Goal: Book appointment/travel/reservation

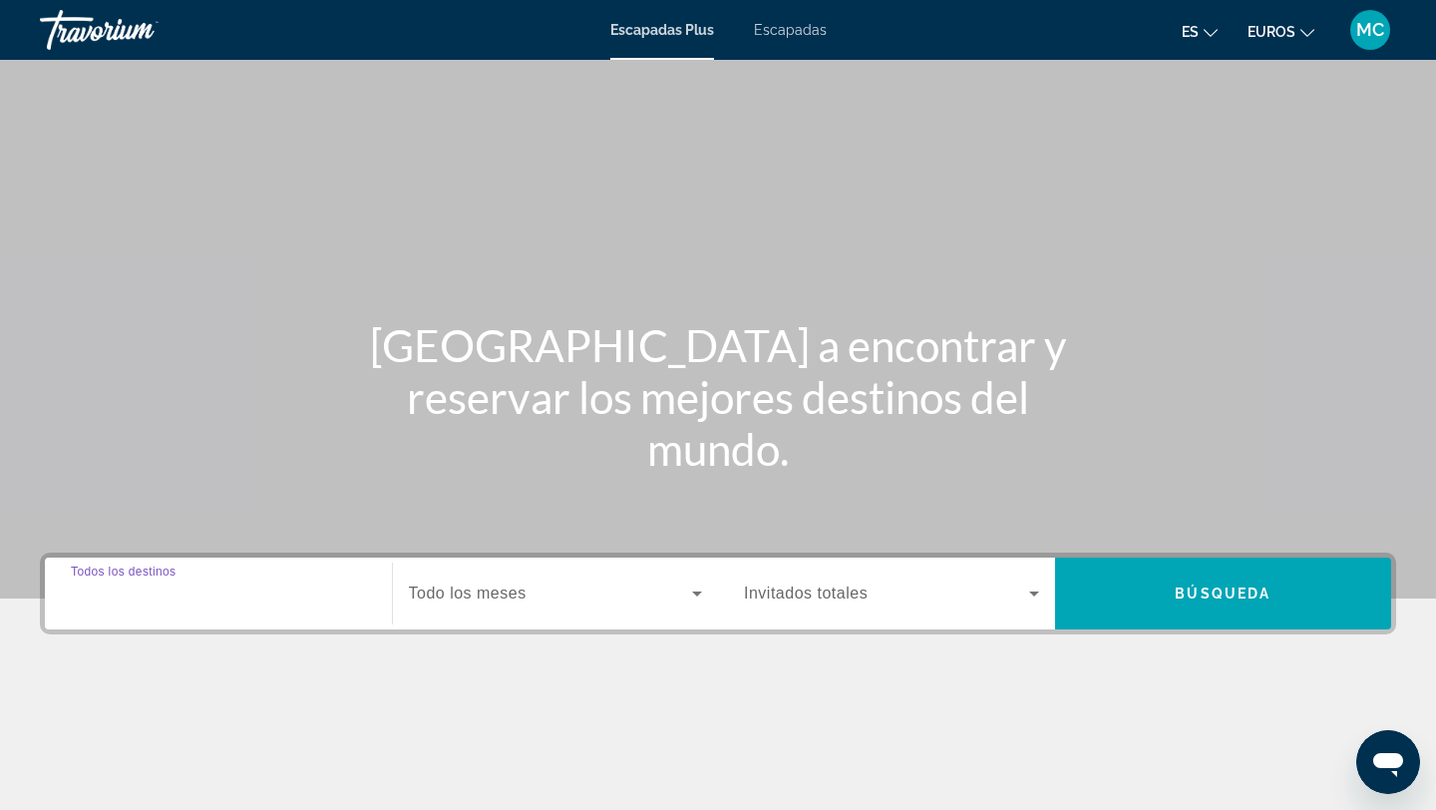
click at [212, 586] on input "Destination Todos los destinos" at bounding box center [218, 595] width 295 height 24
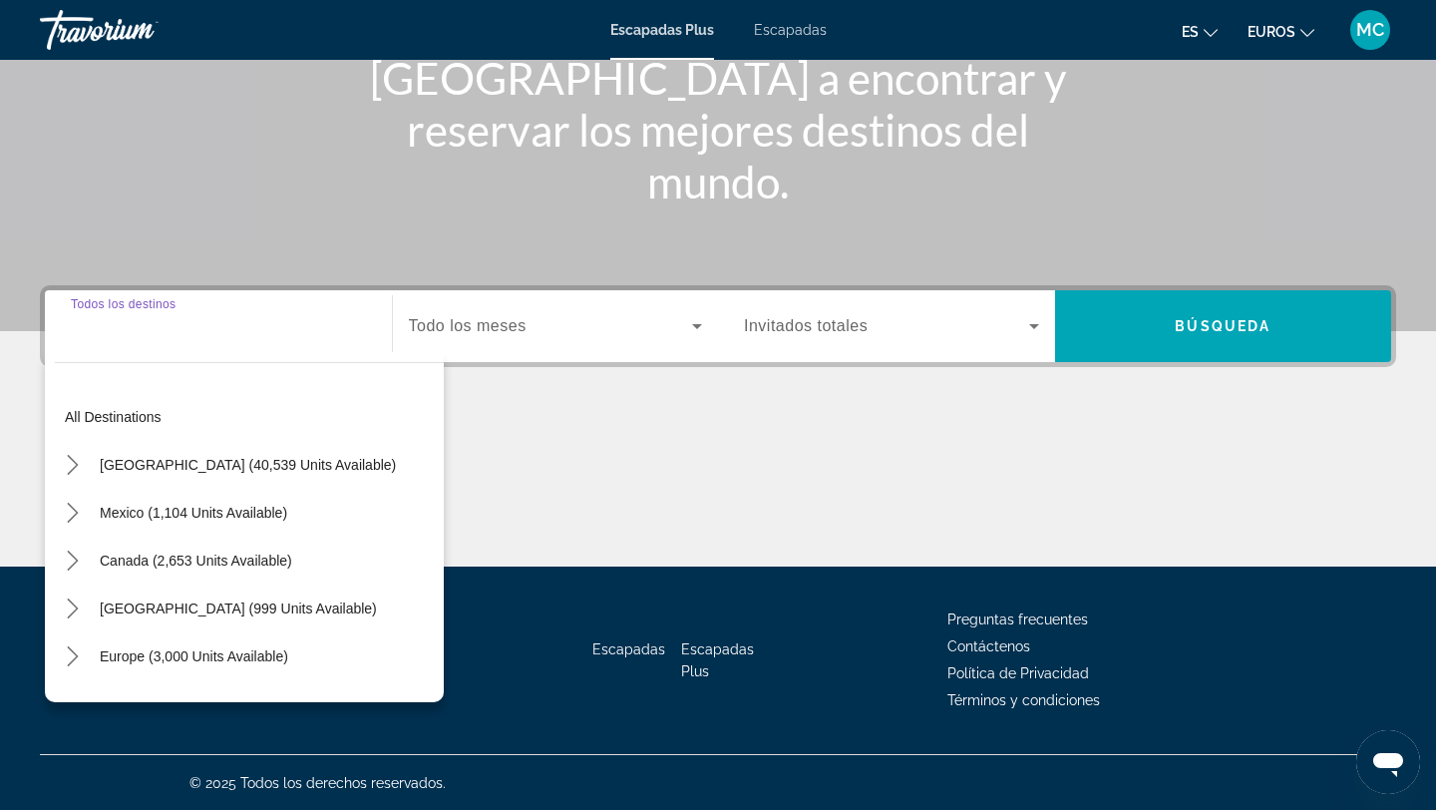
scroll to position [268, 0]
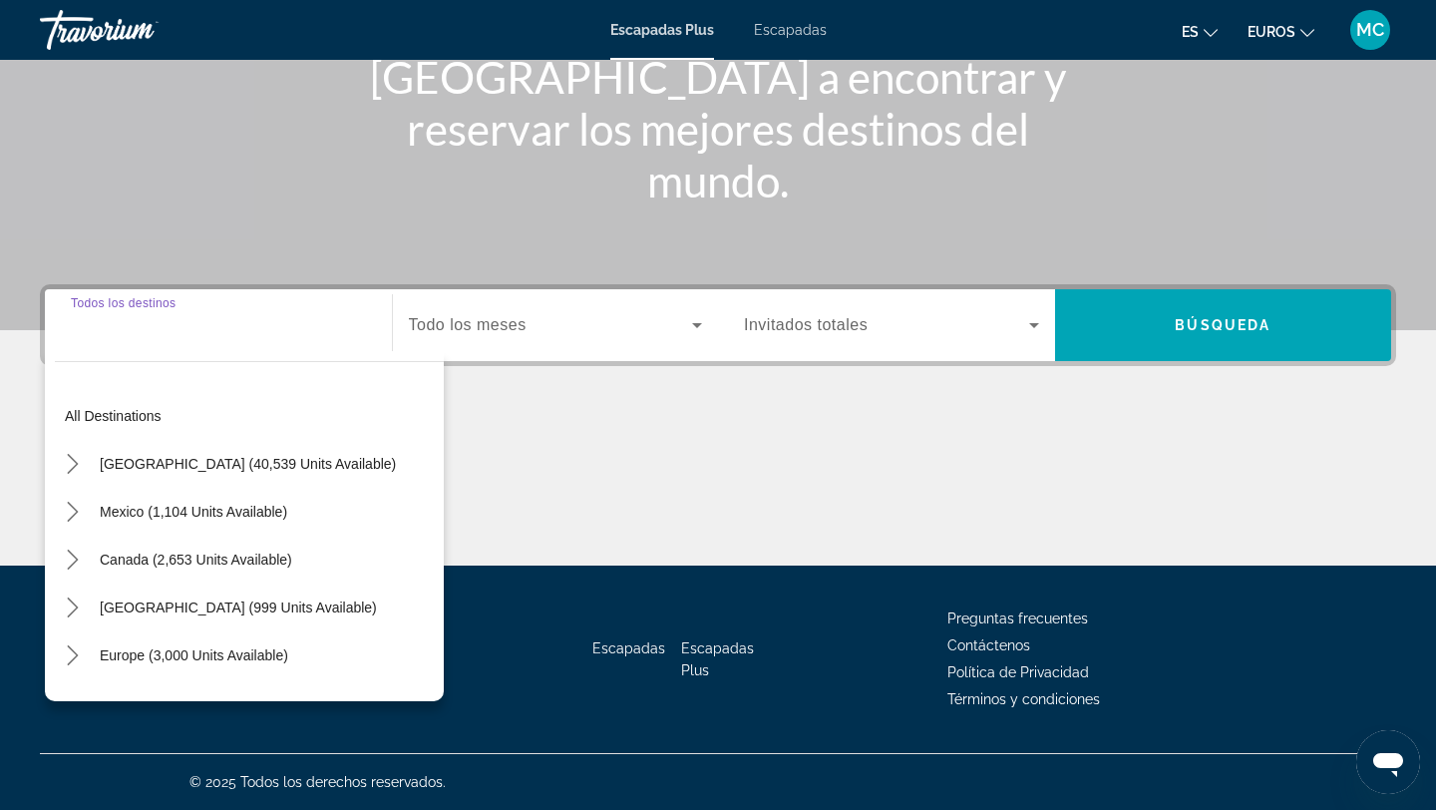
click at [206, 611] on span "Caribbean & Atlantic Islands (999 units available)" at bounding box center [238, 607] width 277 height 16
type input "**********"
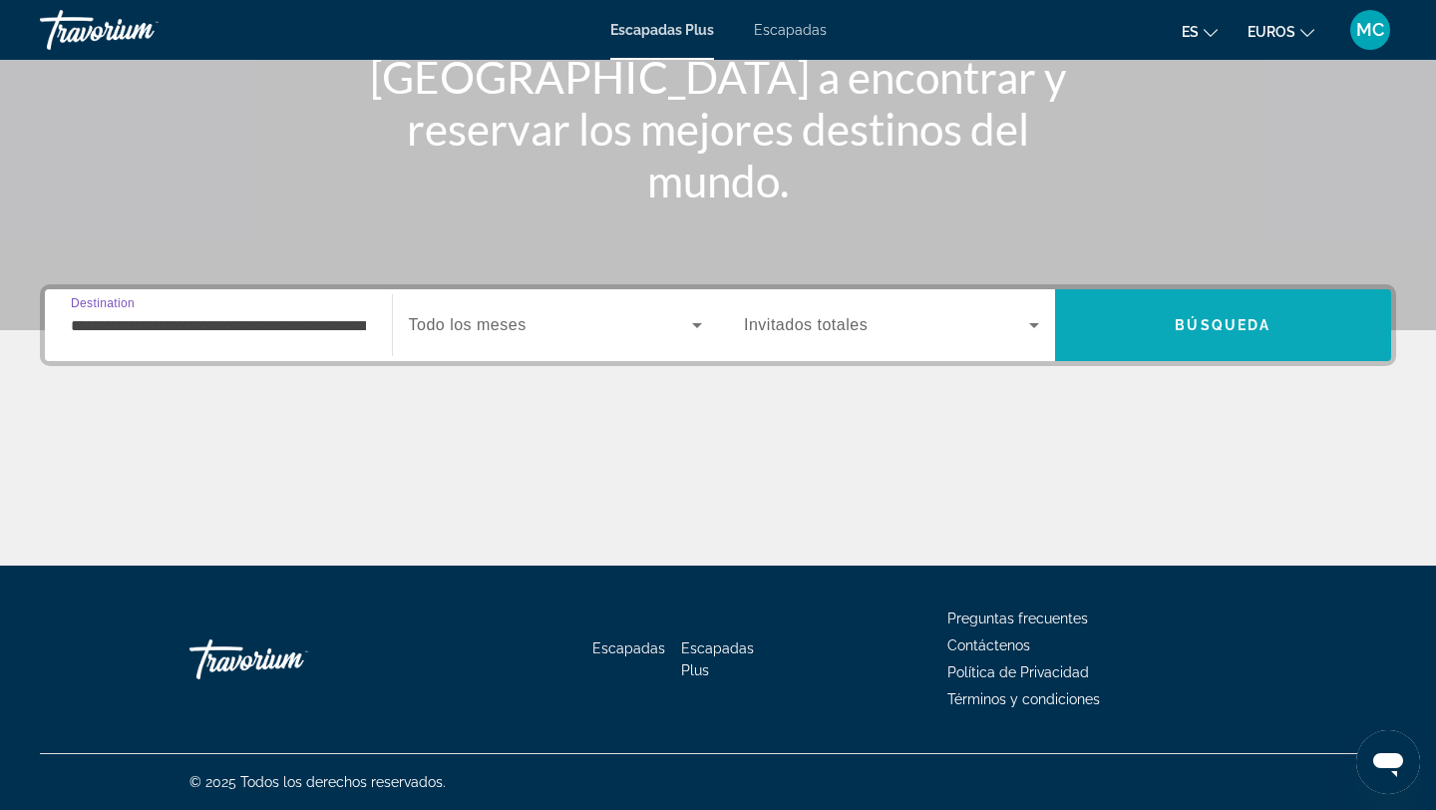
click at [1166, 320] on span "Buscar" at bounding box center [1223, 325] width 337 height 48
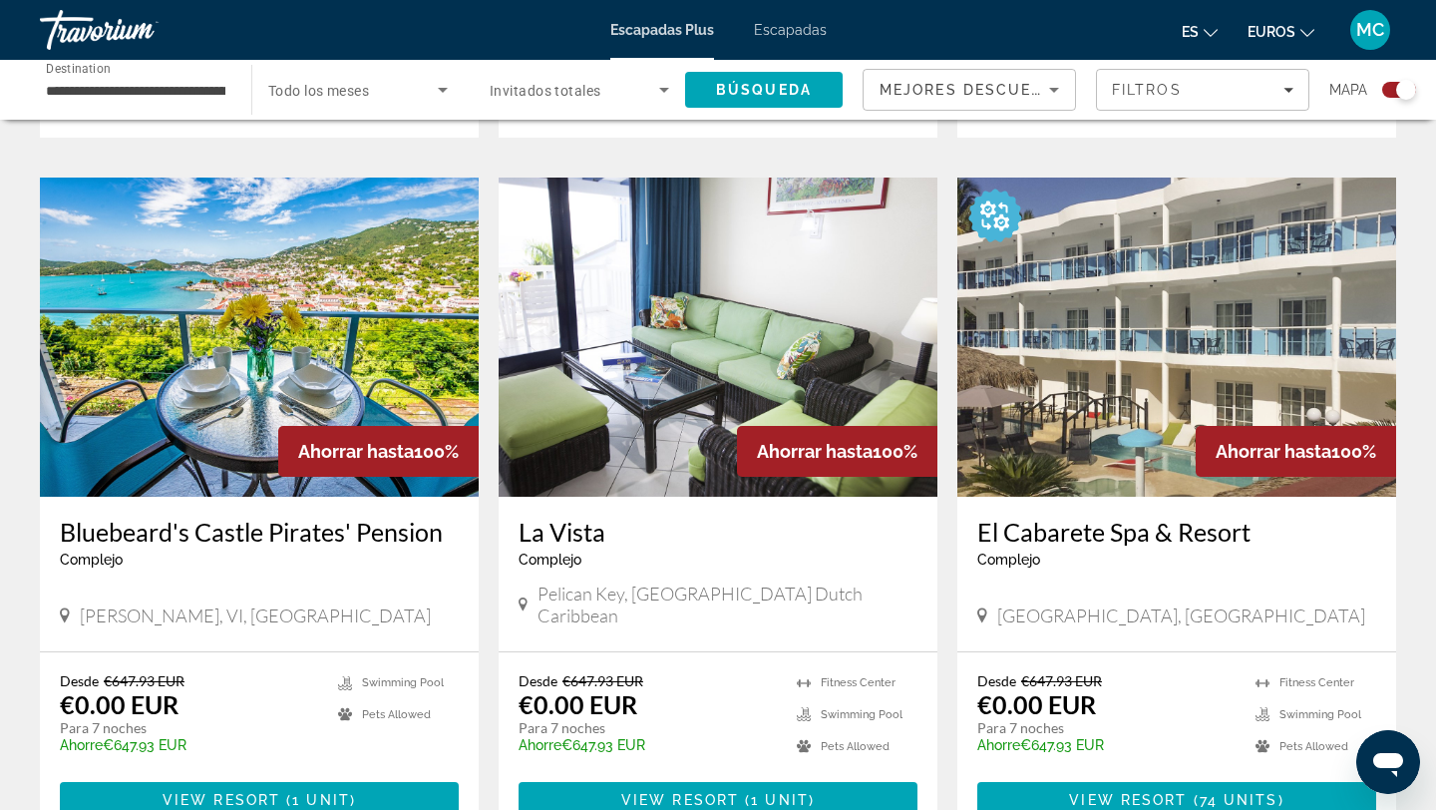
scroll to position [1333, 0]
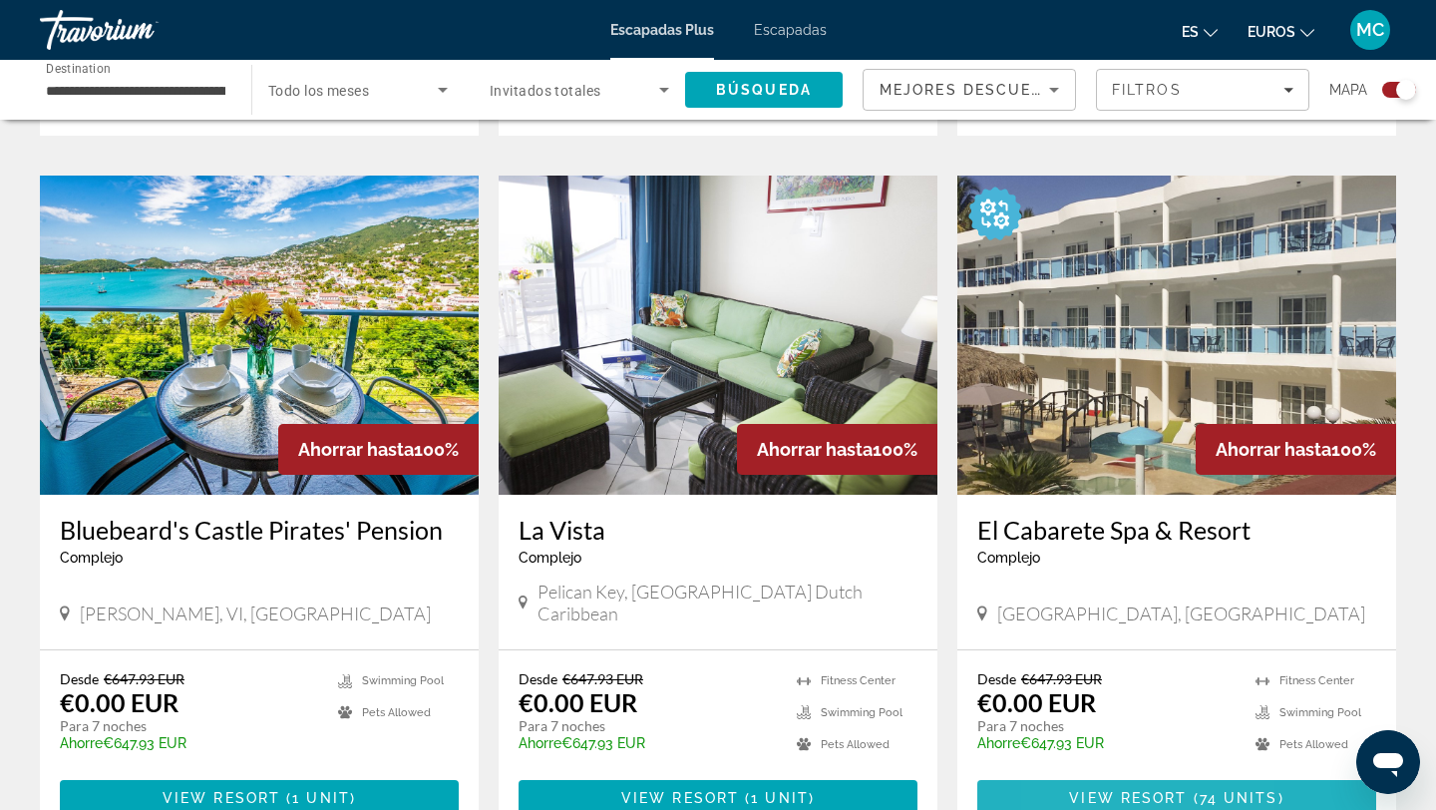
click at [1072, 790] on span "View Resort" at bounding box center [1128, 798] width 118 height 16
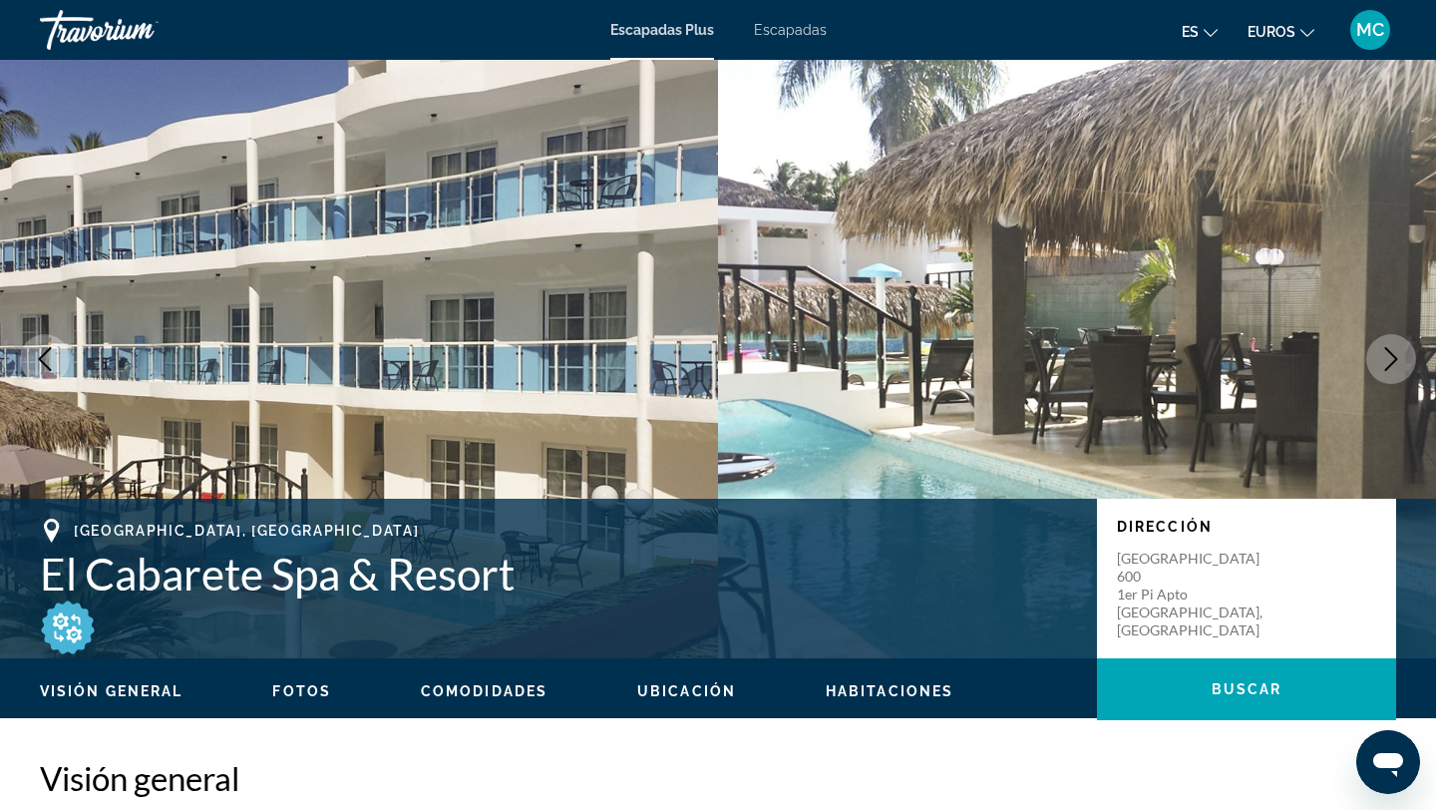
click at [1392, 360] on icon "Next image" at bounding box center [1392, 359] width 24 height 24
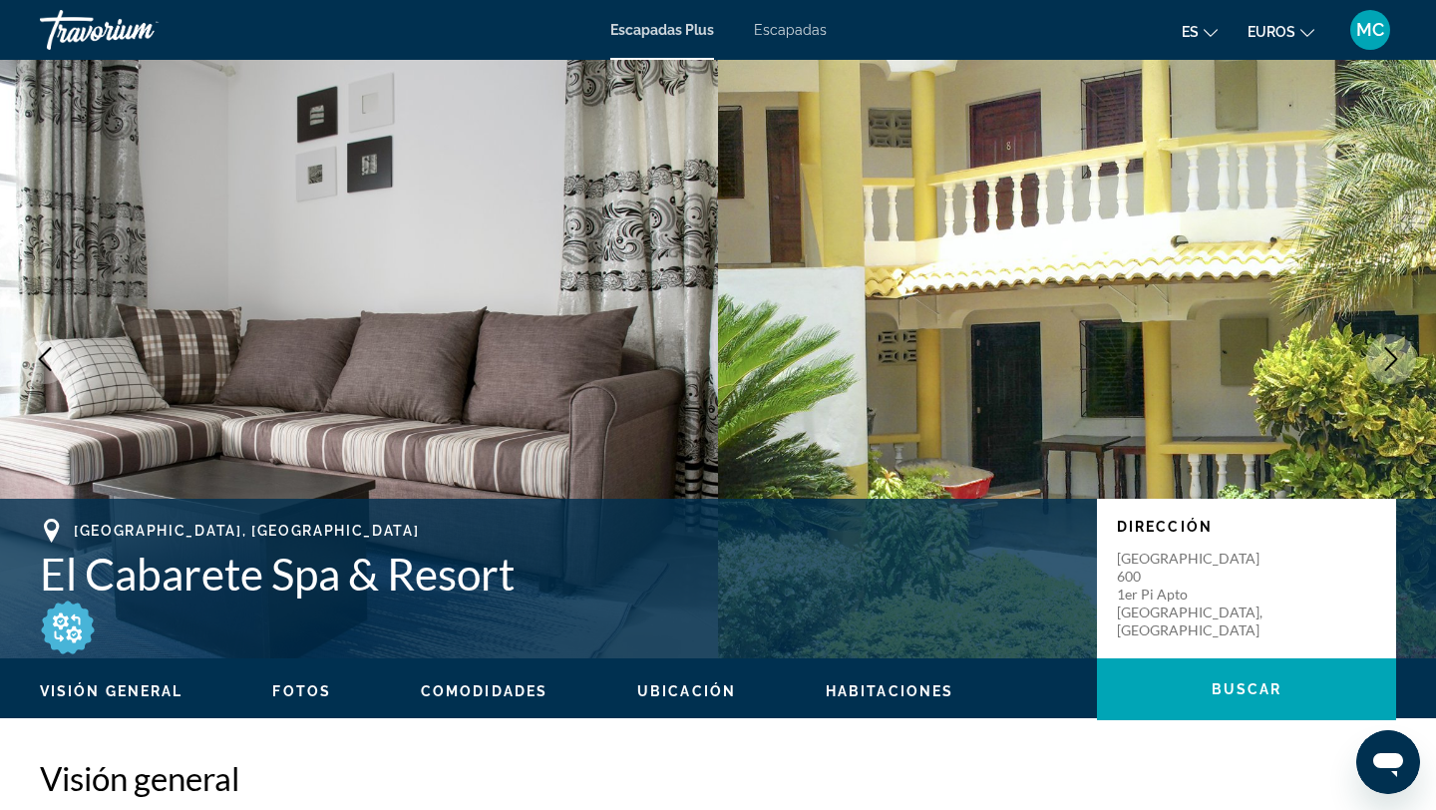
click at [1389, 355] on icon "Next image" at bounding box center [1392, 359] width 24 height 24
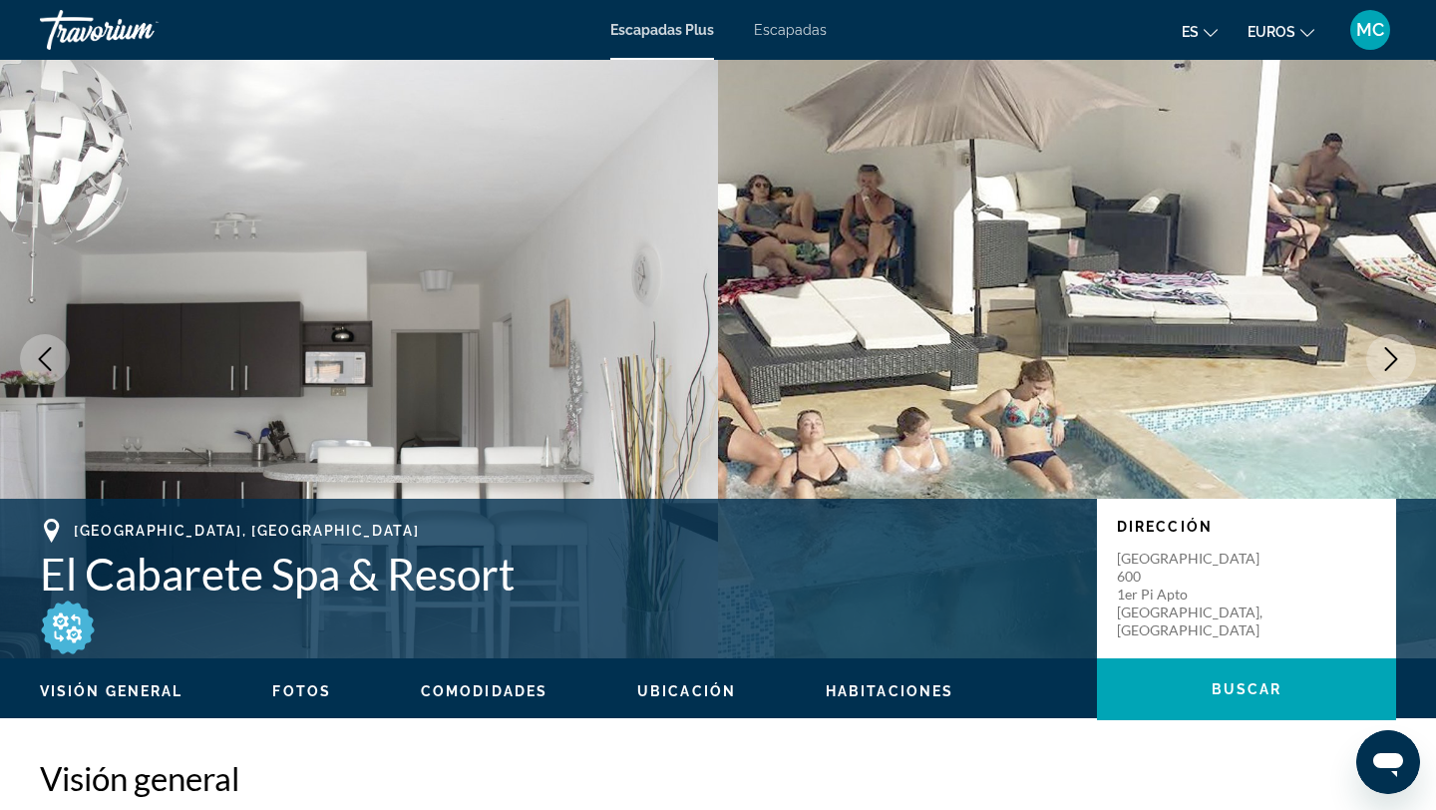
click at [1387, 348] on icon "Next image" at bounding box center [1392, 359] width 13 height 24
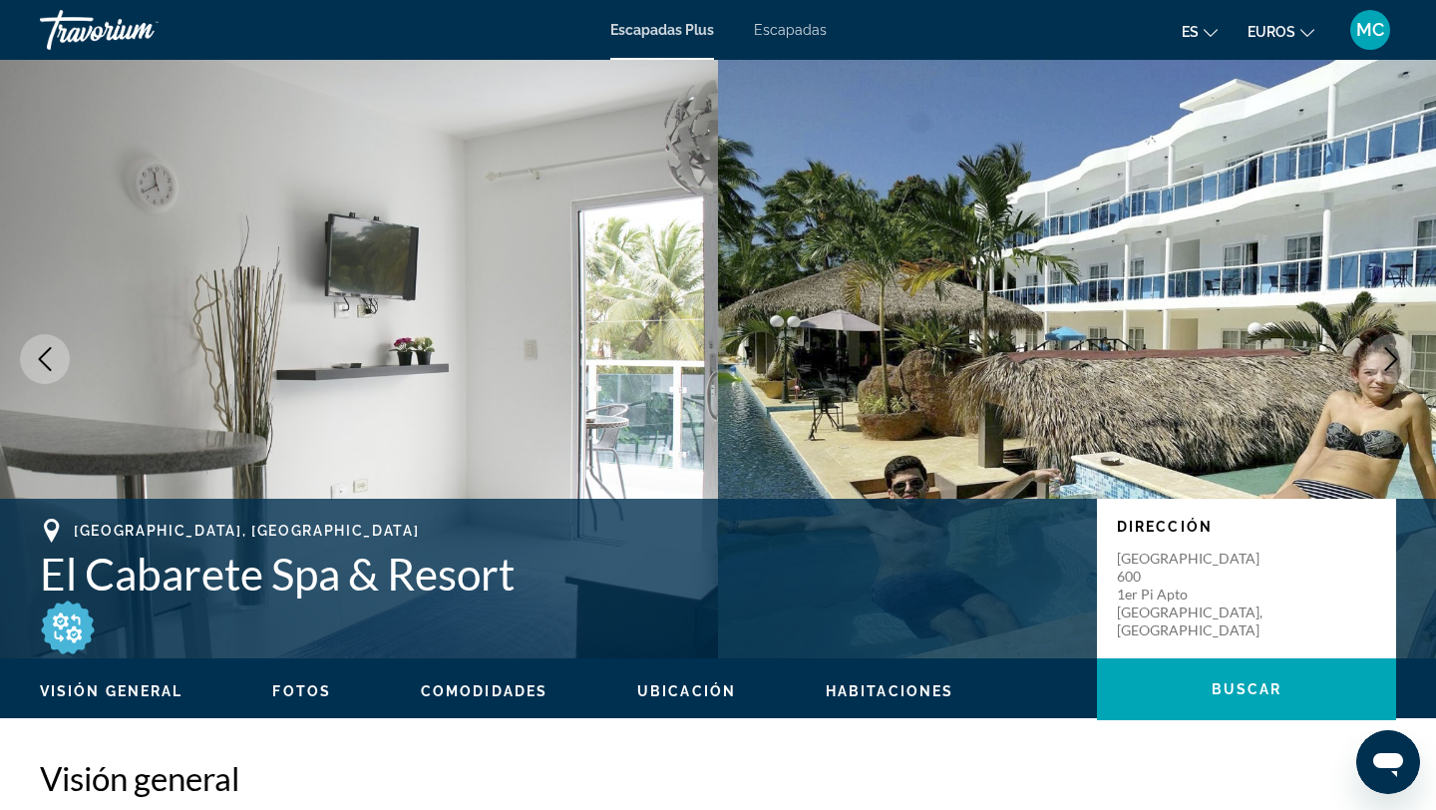
click at [1387, 348] on icon "Next image" at bounding box center [1392, 359] width 13 height 24
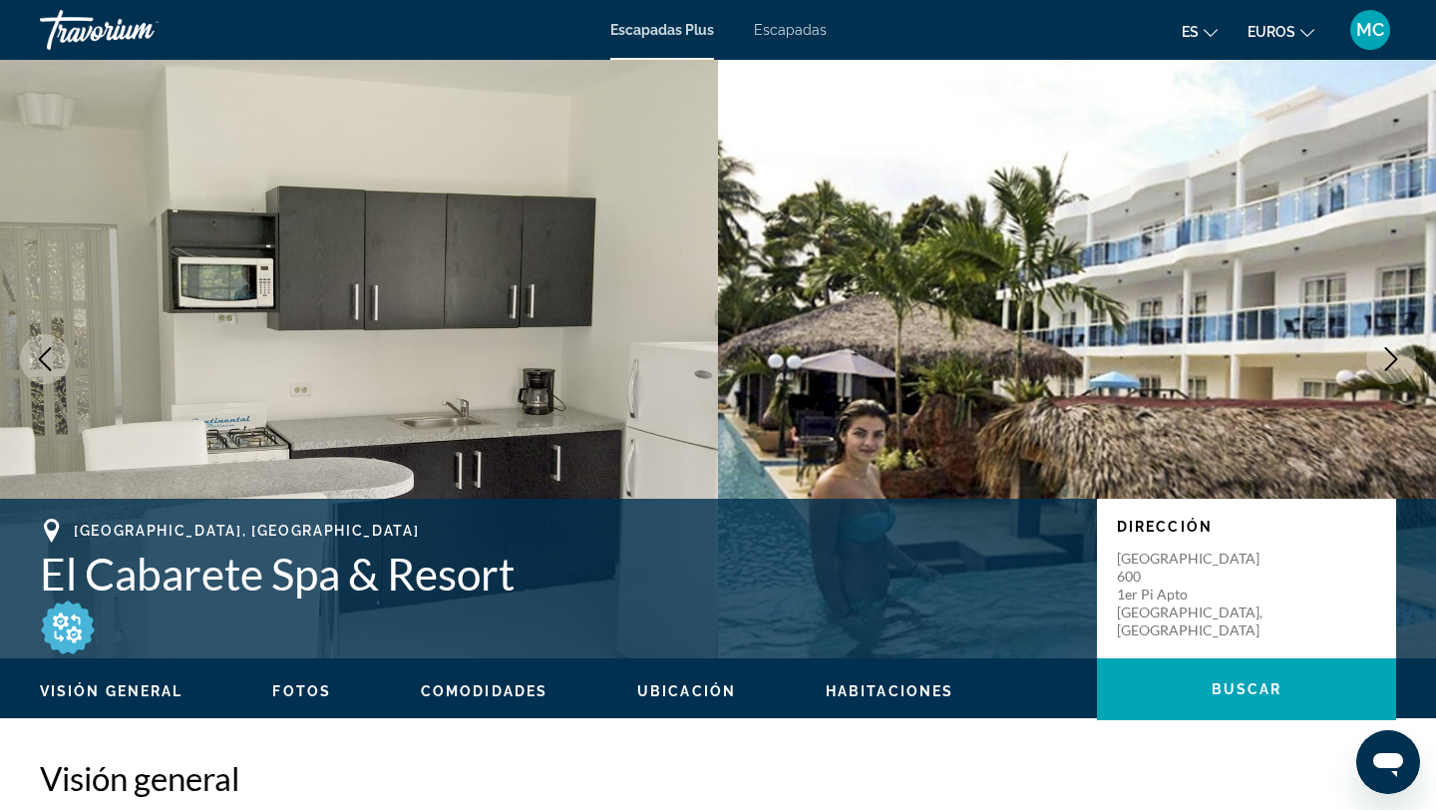
click at [1387, 348] on icon "Next image" at bounding box center [1392, 359] width 13 height 24
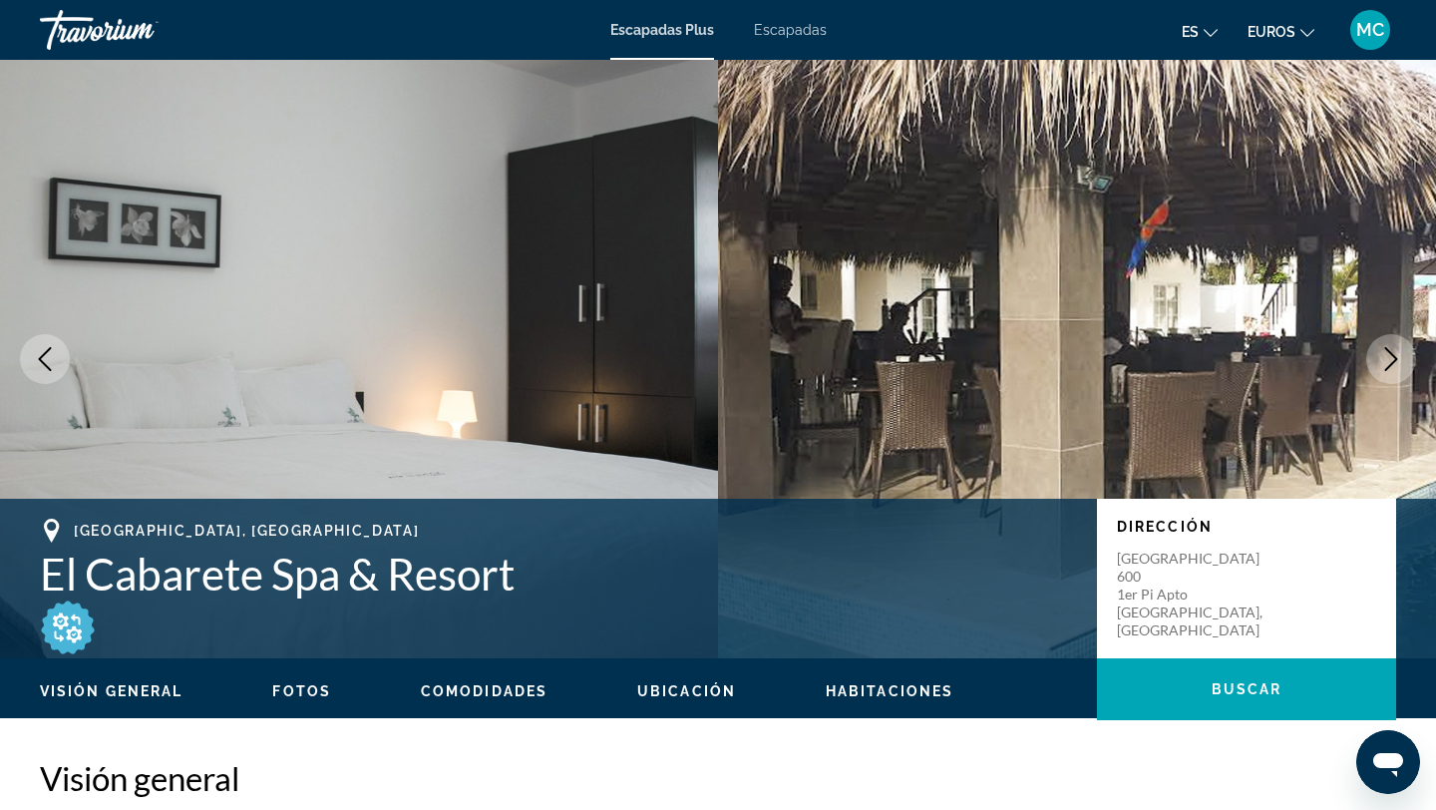
click at [1388, 350] on icon "Next image" at bounding box center [1392, 359] width 13 height 24
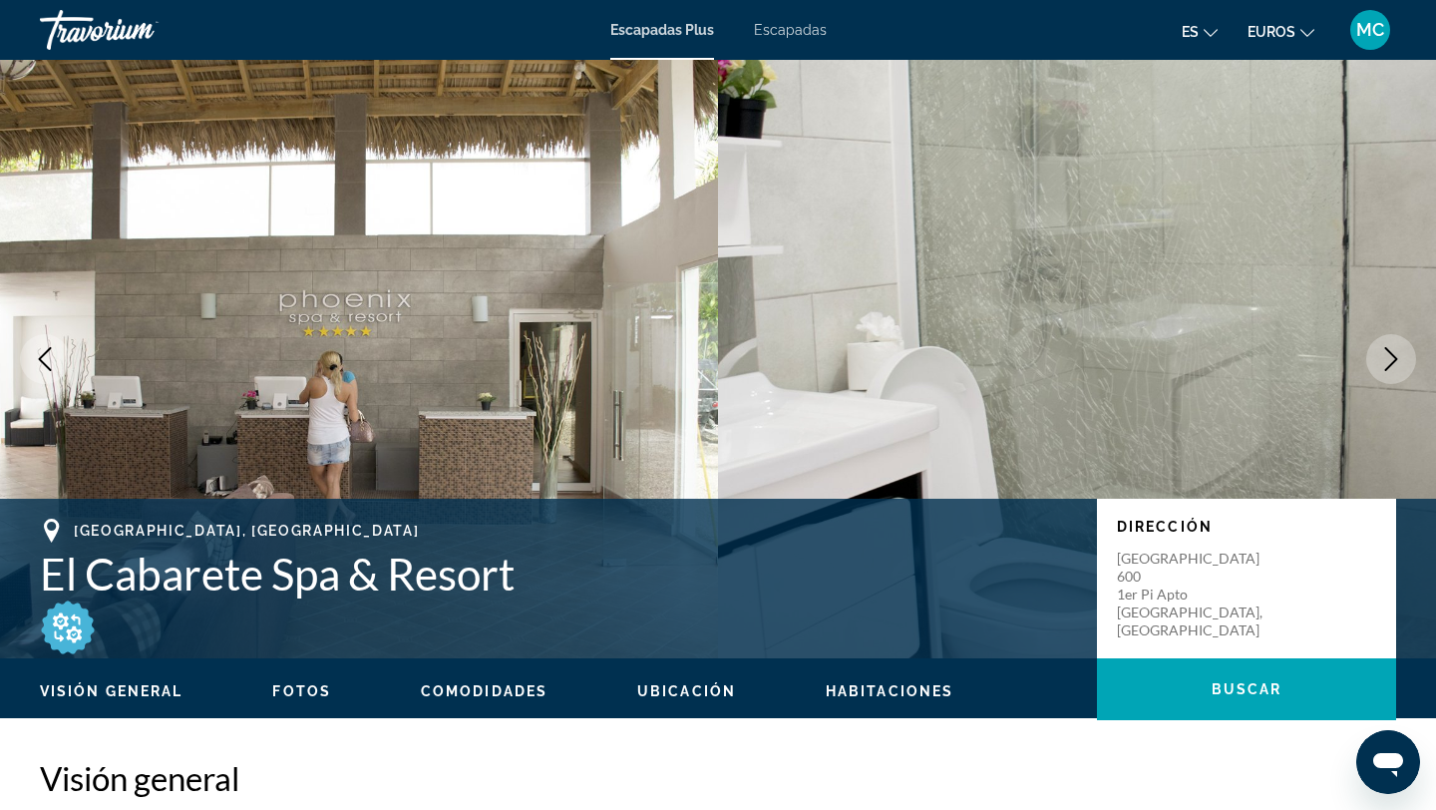
click at [1386, 347] on icon "Next image" at bounding box center [1392, 359] width 13 height 24
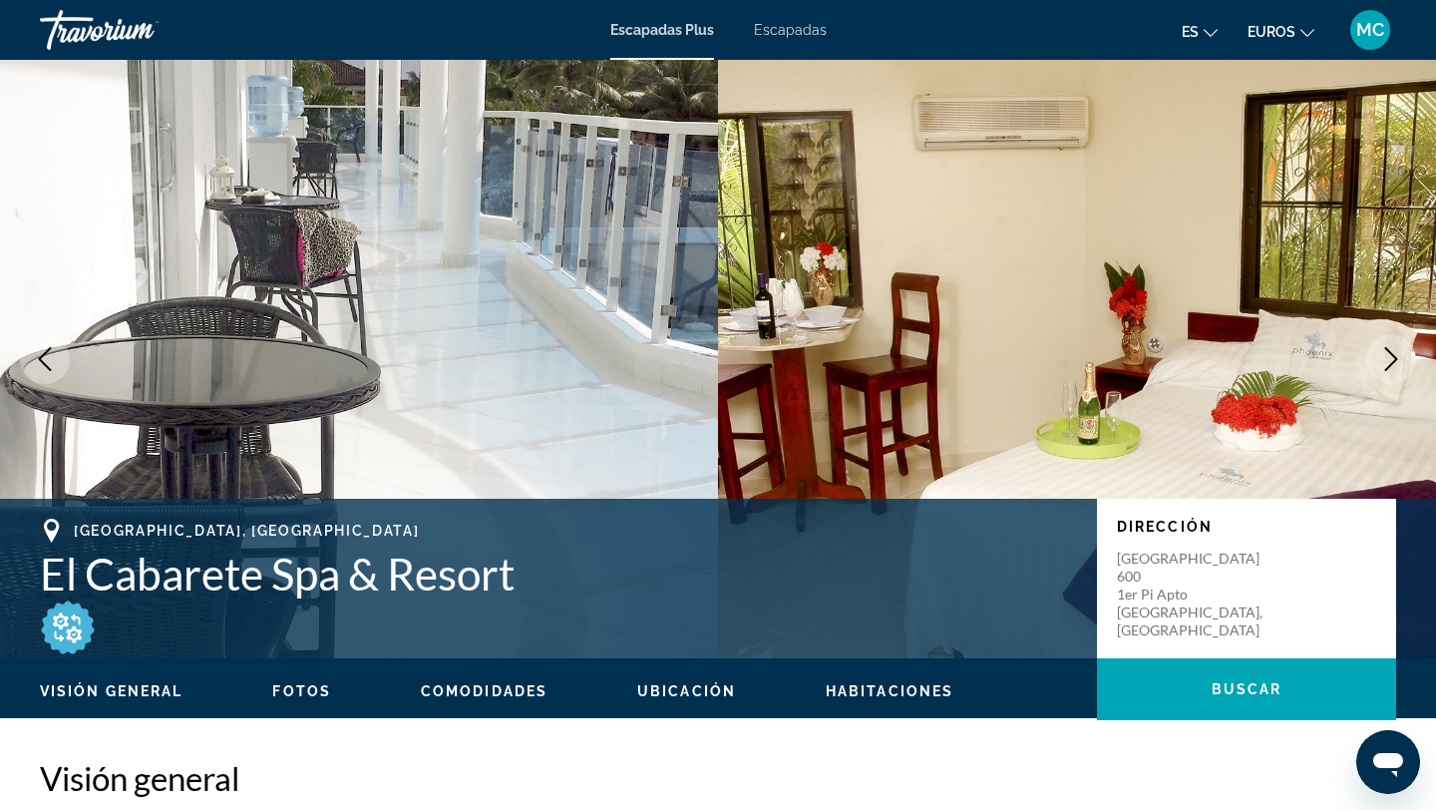
click at [1386, 347] on icon "Next image" at bounding box center [1392, 359] width 13 height 24
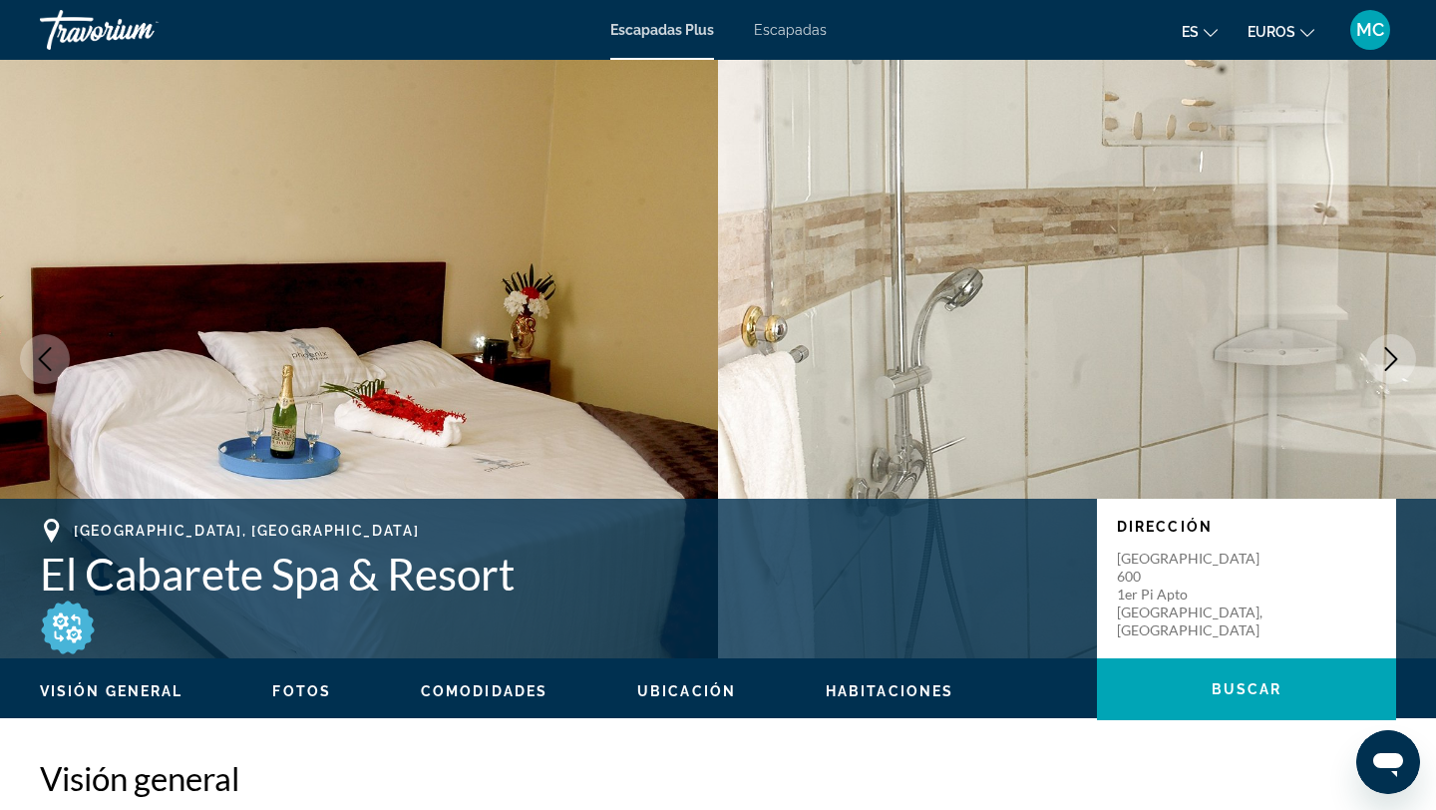
click at [1386, 347] on icon "Next image" at bounding box center [1392, 359] width 13 height 24
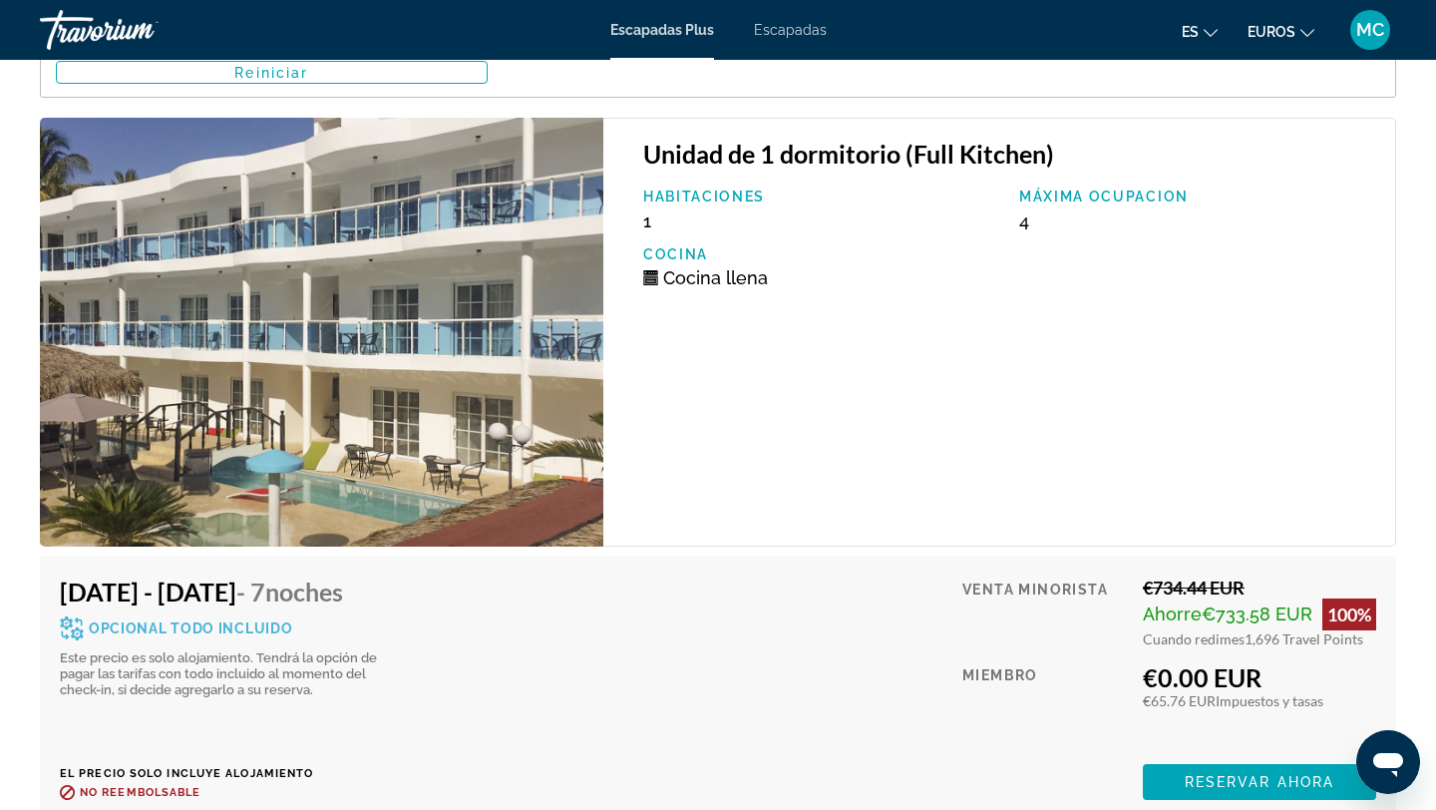
scroll to position [3776, 0]
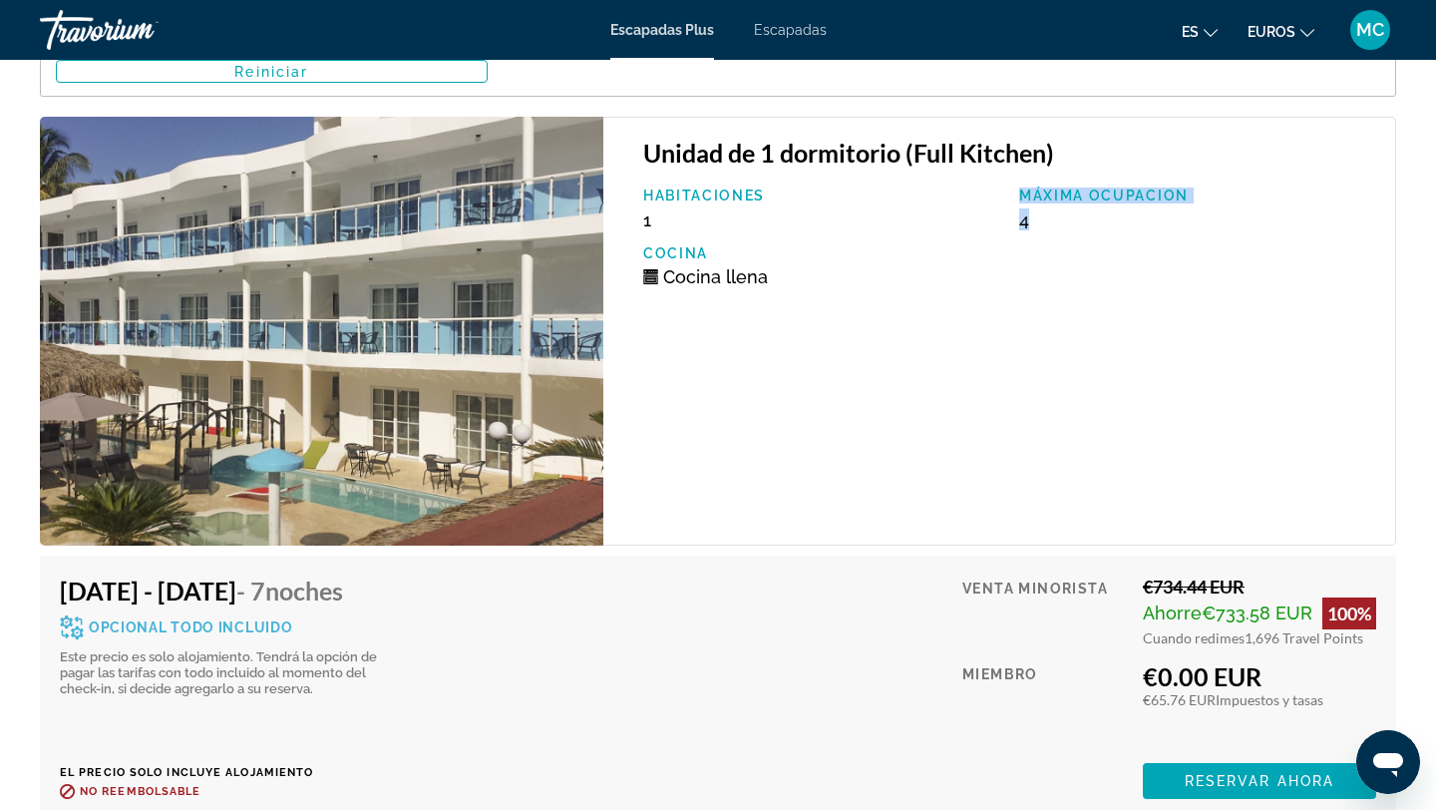
drag, startPoint x: 1004, startPoint y: 220, endPoint x: 1048, endPoint y: 220, distance: 43.9
click at [1048, 220] on div "Habitaciones 1 Máxima ocupacion 4 Cocina Cocina llena" at bounding box center [1009, 245] width 752 height 115
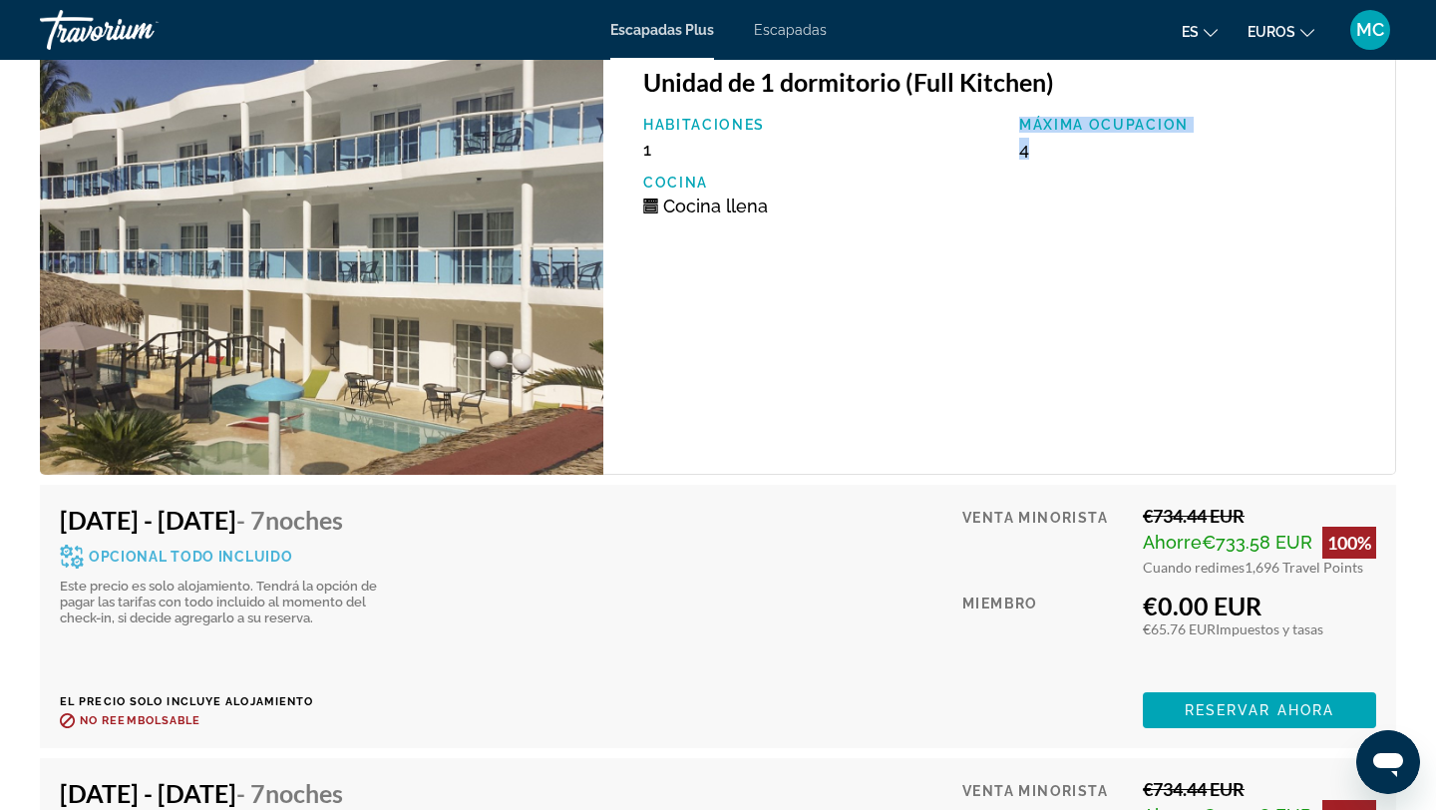
scroll to position [3892, 0]
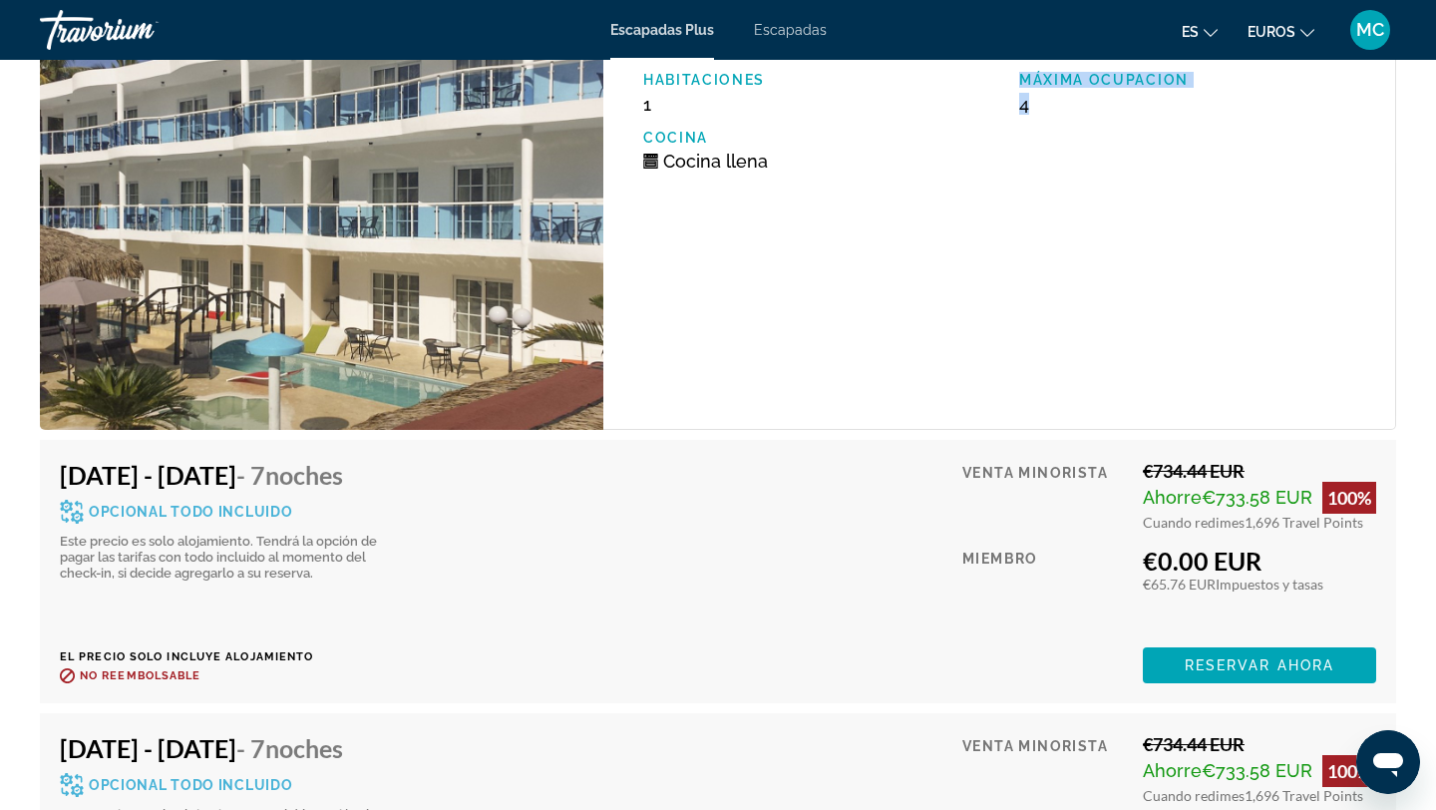
drag, startPoint x: 1136, startPoint y: 565, endPoint x: 1295, endPoint y: 572, distance: 158.8
click at [1295, 572] on div "Venta minorista €734.44 EUR Ahorre €733.58 EUR 100% Cuando redimes 1,696 Travel…" at bounding box center [1170, 571] width 414 height 223
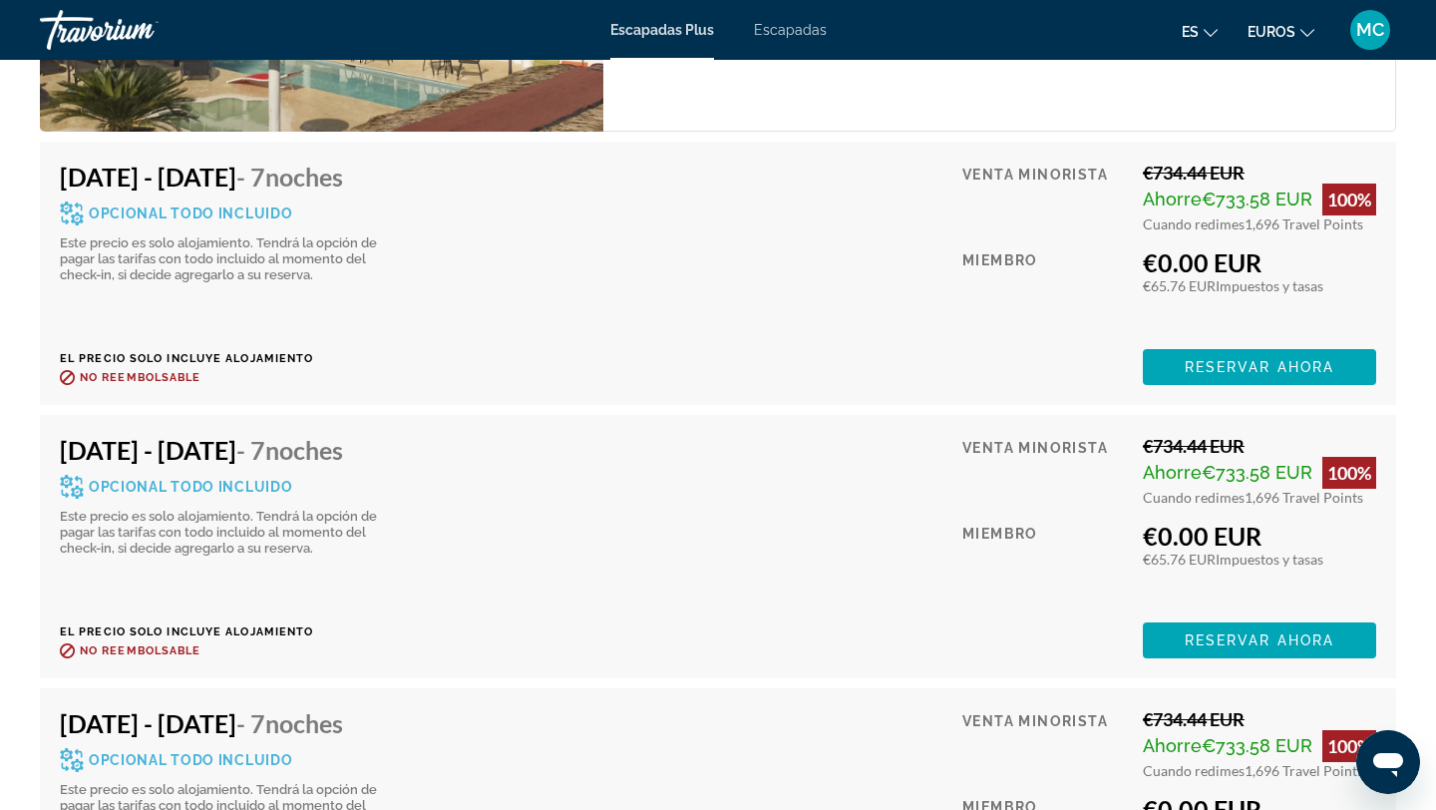
scroll to position [4206, 0]
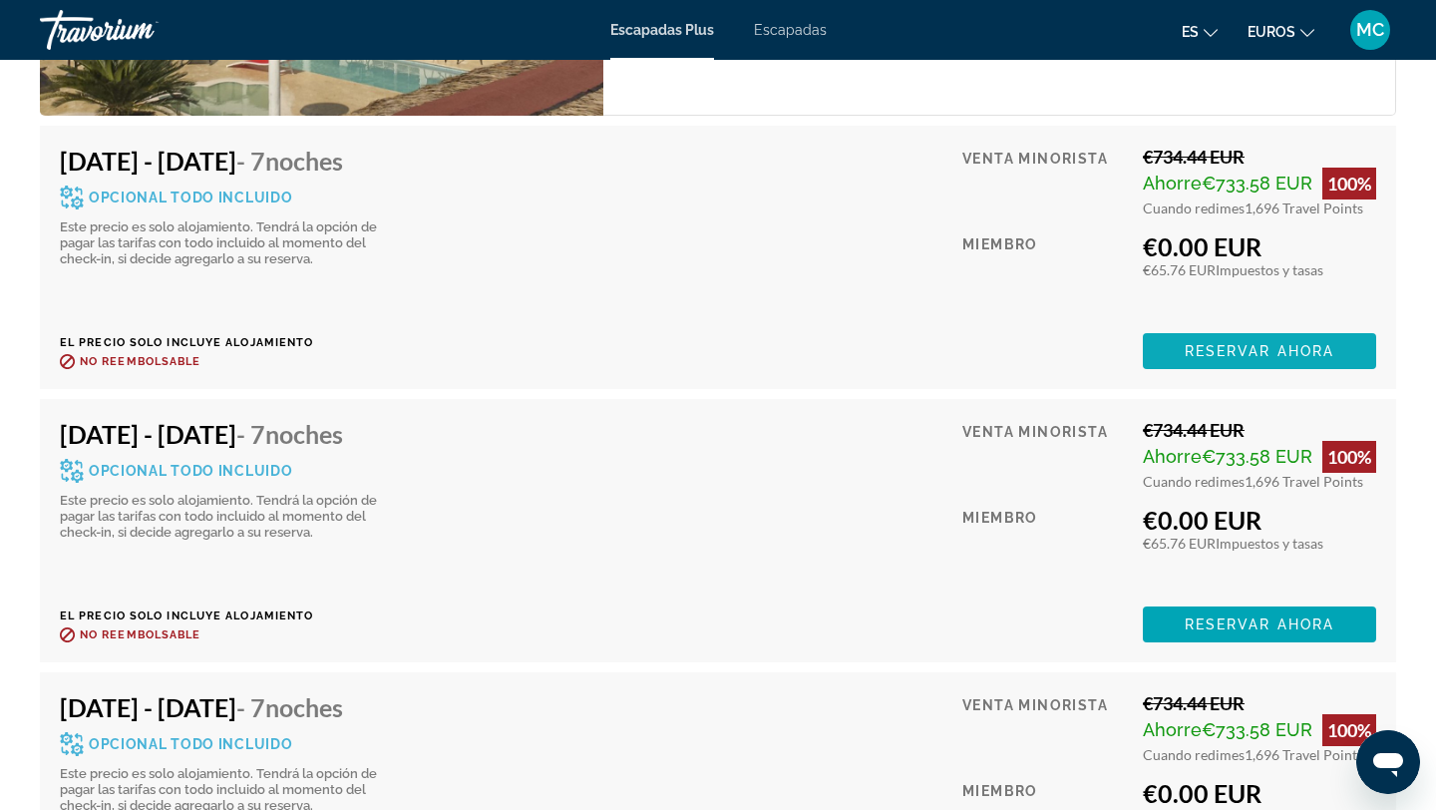
click at [1222, 349] on span "Reservar ahora" at bounding box center [1260, 351] width 150 height 16
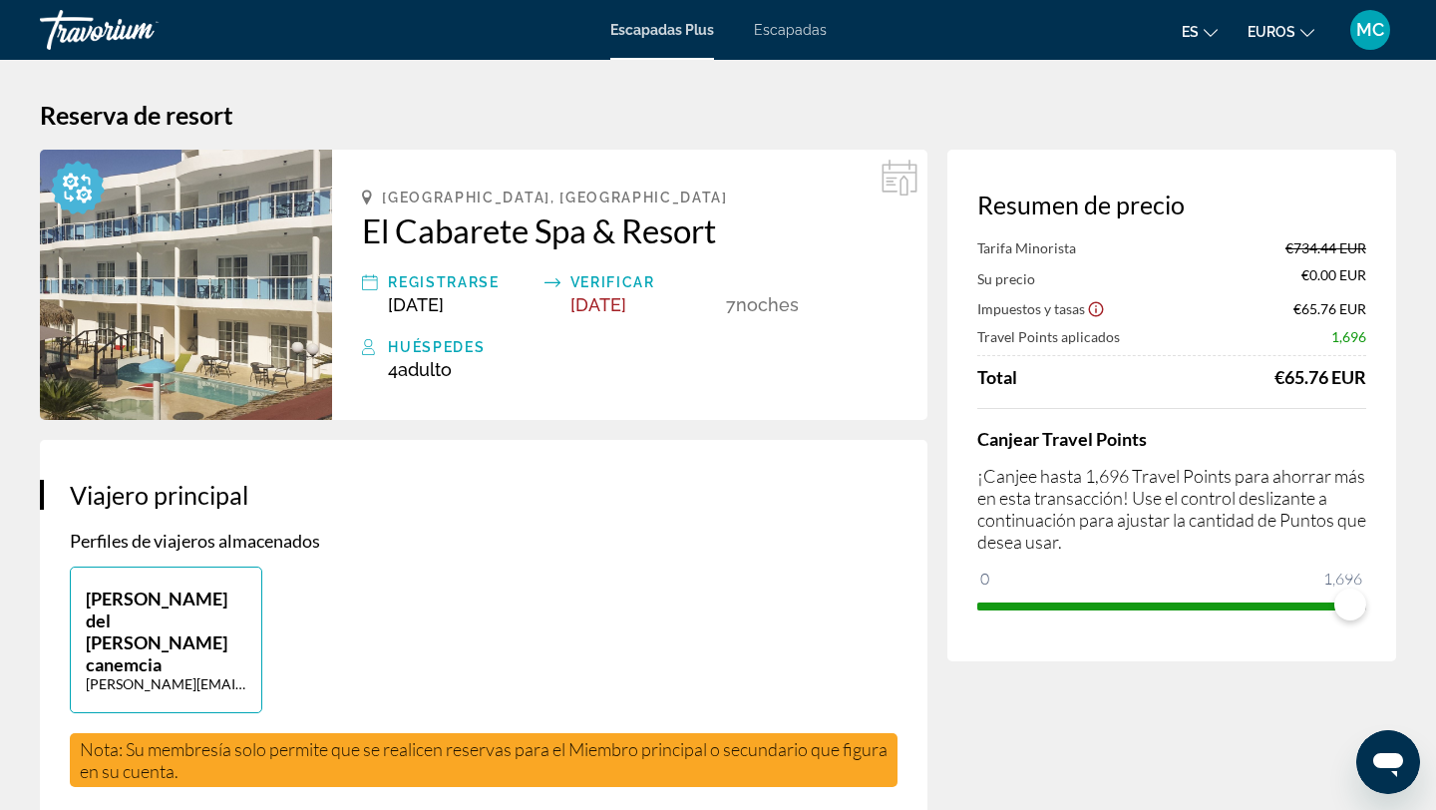
drag, startPoint x: 1272, startPoint y: 371, endPoint x: 1366, endPoint y: 384, distance: 94.7
click at [1366, 384] on div "€65.76 EUR" at bounding box center [1321, 377] width 92 height 22
